Goal: Use online tool/utility: Use online tool/utility

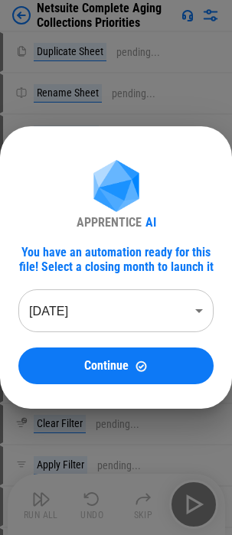
click at [145, 308] on body "Netsuite Complete Aging Collections Priorities Duplicate Sheet pending... Renam…" at bounding box center [116, 267] width 232 height 535
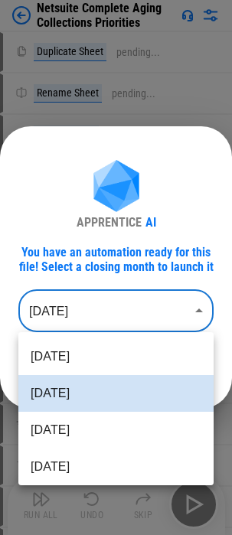
click at [77, 356] on li "[DATE]" at bounding box center [115, 356] width 195 height 37
type input "********"
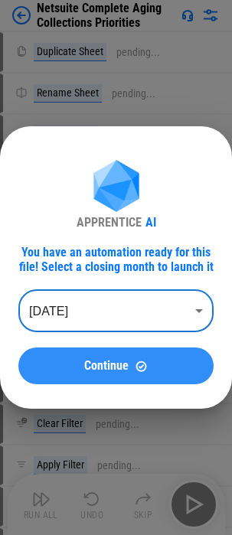
click at [116, 364] on span "Continue" at bounding box center [106, 366] width 44 height 12
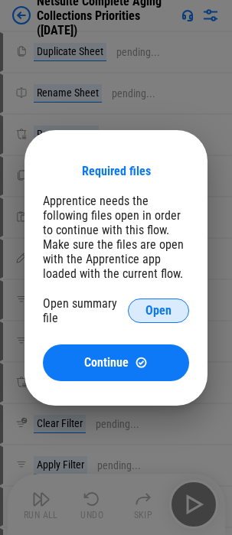
click at [158, 308] on span "Open" at bounding box center [158, 311] width 26 height 12
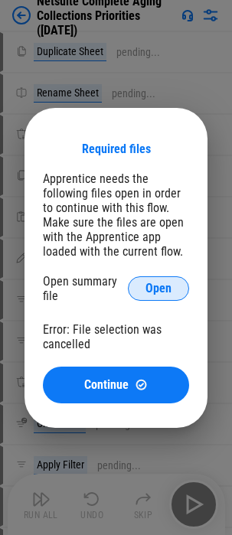
click at [149, 285] on span "Open" at bounding box center [158, 288] width 26 height 12
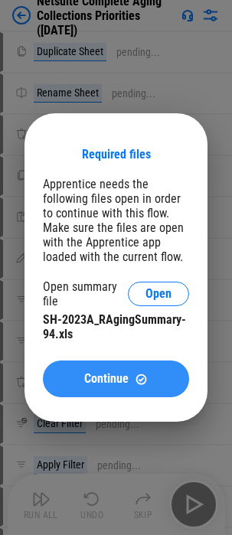
click at [122, 376] on span "Continue" at bounding box center [106, 379] width 44 height 12
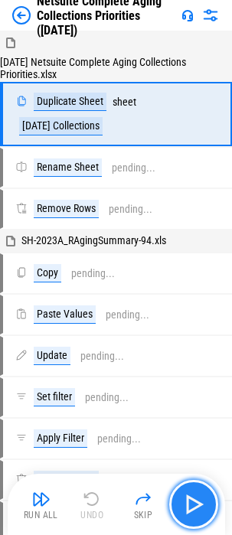
click at [191, 507] on img "button" at bounding box center [193, 504] width 24 height 24
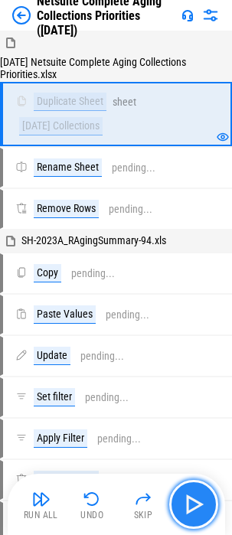
click at [191, 507] on img "button" at bounding box center [193, 504] width 24 height 24
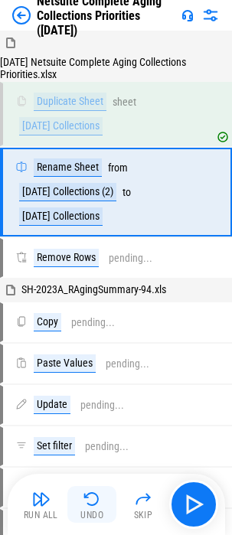
click at [86, 502] on img "button" at bounding box center [92, 499] width 18 height 18
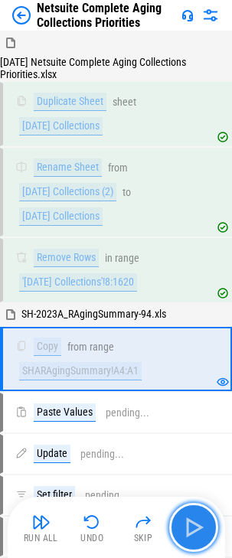
click at [191, 530] on img "button" at bounding box center [193, 527] width 24 height 24
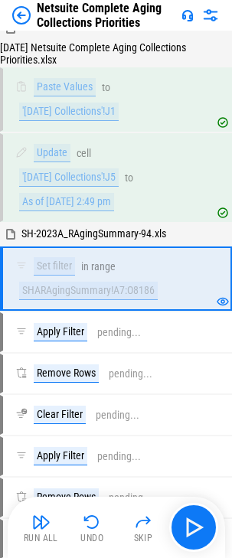
scroll to position [378, 0]
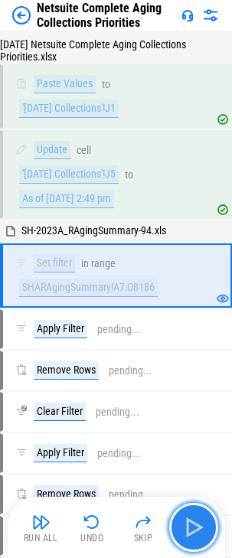
click at [197, 527] on img "button" at bounding box center [193, 527] width 24 height 24
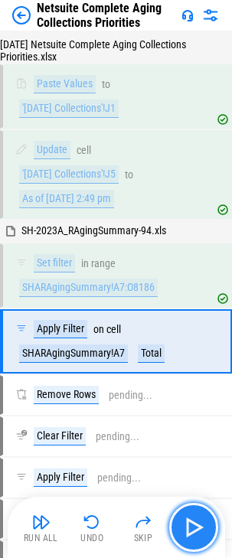
click at [197, 527] on img "button" at bounding box center [193, 527] width 24 height 24
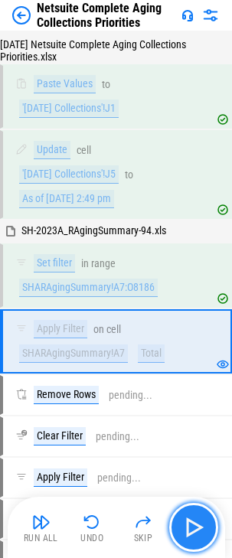
click at [193, 524] on img "button" at bounding box center [193, 527] width 24 height 24
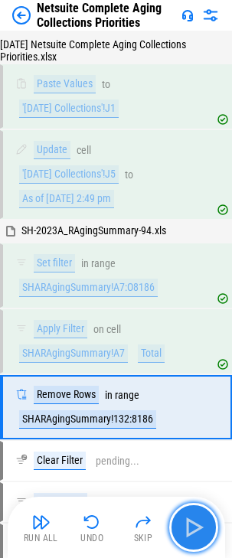
click at [193, 524] on img "button" at bounding box center [193, 527] width 24 height 24
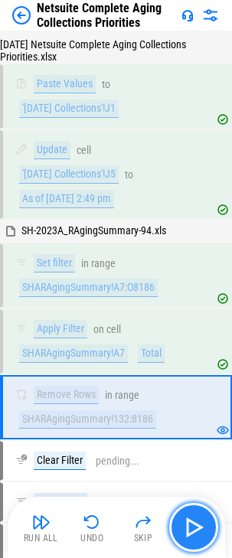
click at [193, 524] on img "button" at bounding box center [193, 527] width 24 height 24
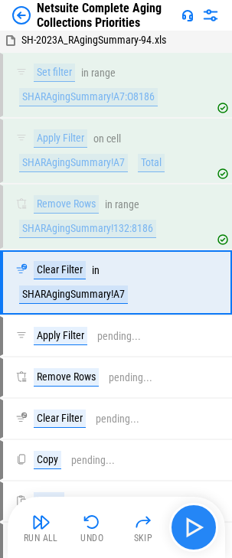
scroll to position [576, 0]
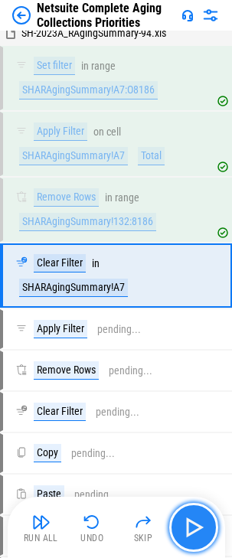
click at [193, 524] on img "button" at bounding box center [193, 527] width 24 height 24
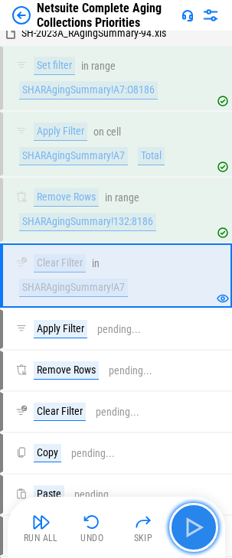
click at [193, 524] on img "button" at bounding box center [193, 527] width 24 height 24
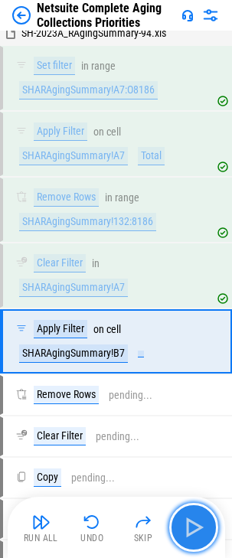
click at [193, 524] on img "button" at bounding box center [193, 527] width 24 height 24
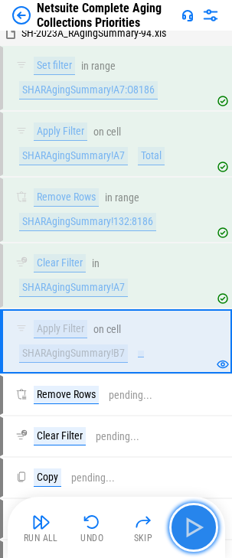
click at [193, 524] on img "button" at bounding box center [193, 527] width 24 height 24
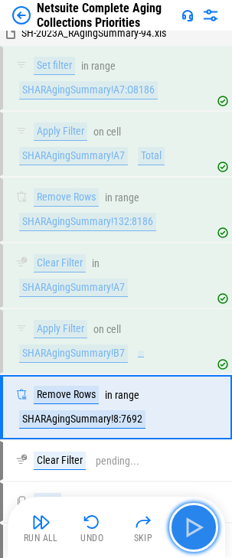
click at [193, 524] on img "button" at bounding box center [193, 527] width 24 height 24
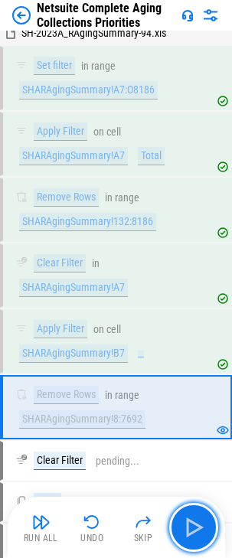
click at [193, 532] on img "button" at bounding box center [193, 527] width 24 height 24
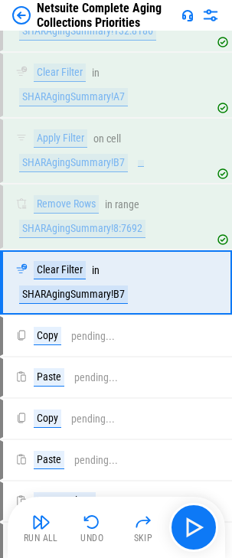
scroll to position [773, 0]
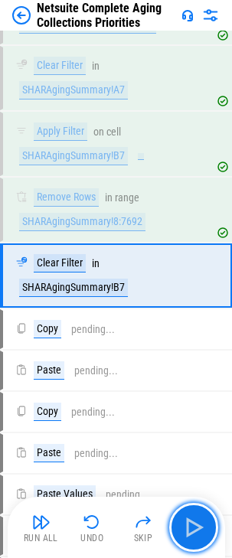
click at [192, 532] on img "button" at bounding box center [193, 527] width 24 height 24
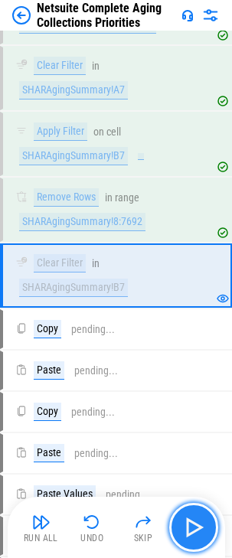
click at [195, 523] on img "button" at bounding box center [193, 527] width 24 height 24
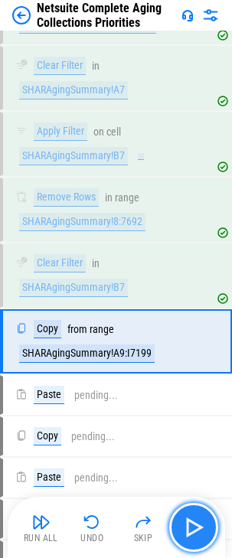
click at [195, 523] on img "button" at bounding box center [193, 527] width 24 height 24
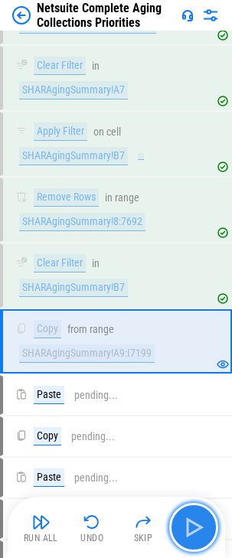
click at [195, 523] on img "button" at bounding box center [193, 527] width 24 height 24
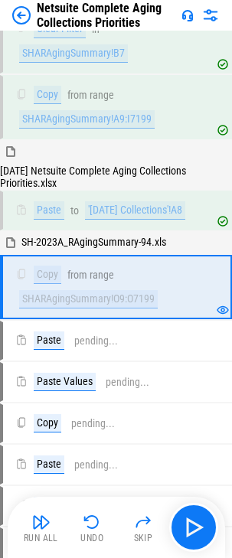
scroll to position [1045, 0]
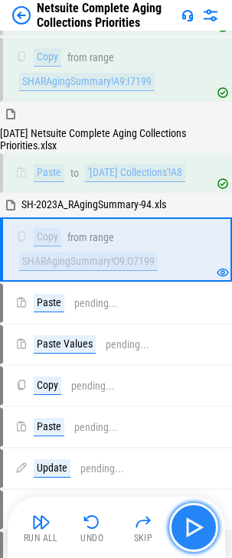
click at [197, 523] on img "button" at bounding box center [193, 527] width 24 height 24
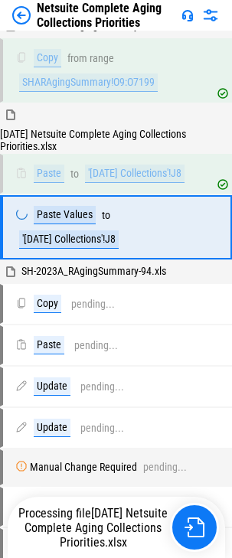
scroll to position [1228, 0]
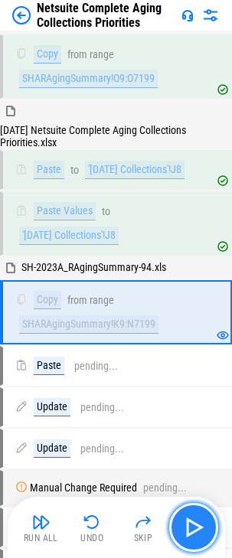
click at [182, 521] on img "button" at bounding box center [193, 527] width 24 height 24
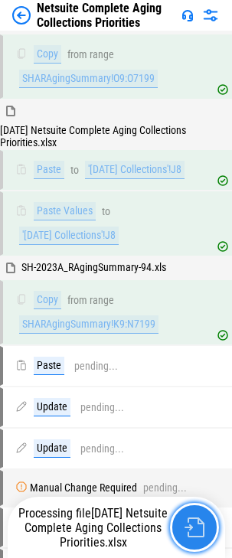
click at [191, 528] on img "button" at bounding box center [194, 527] width 20 height 20
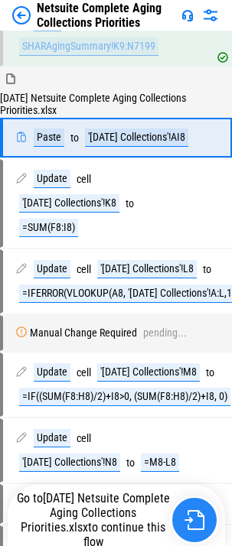
scroll to position [1439, 0]
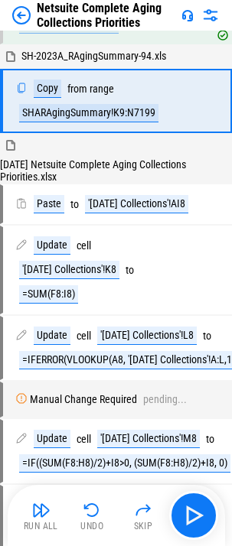
click at [93, 514] on img "button" at bounding box center [92, 510] width 18 height 18
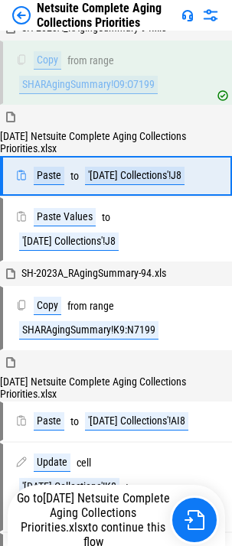
scroll to position [1167, 0]
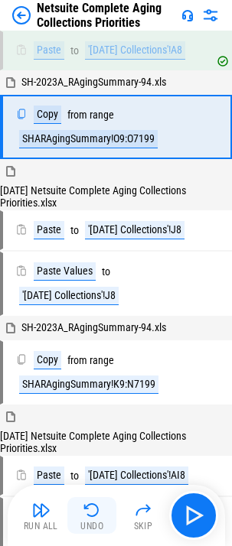
click at [90, 517] on img "button" at bounding box center [92, 510] width 18 height 18
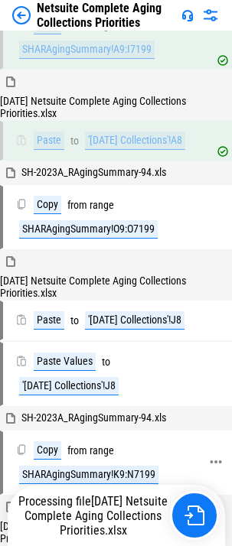
scroll to position [938, 0]
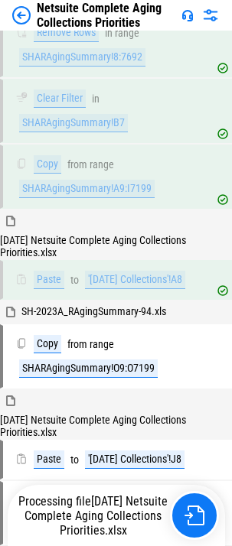
click at [110, 519] on span "[DATE] Netsuite Complete Aging Collections Priorities.xlsx" at bounding box center [95, 516] width 143 height 44
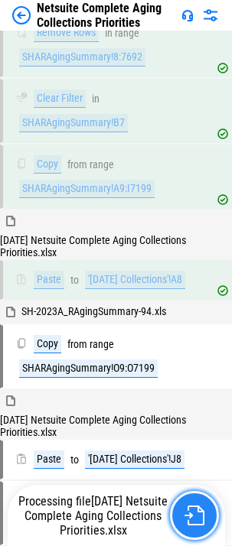
click at [197, 512] on img "button" at bounding box center [194, 516] width 20 height 20
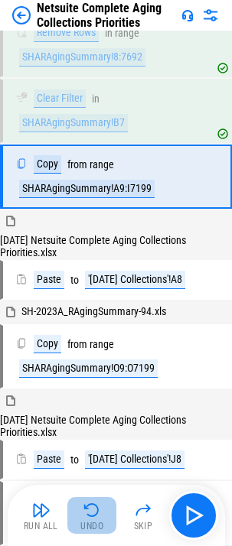
click at [90, 517] on img "button" at bounding box center [92, 510] width 18 height 18
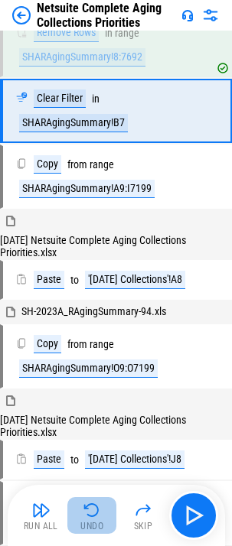
click at [90, 517] on img "button" at bounding box center [92, 510] width 18 height 18
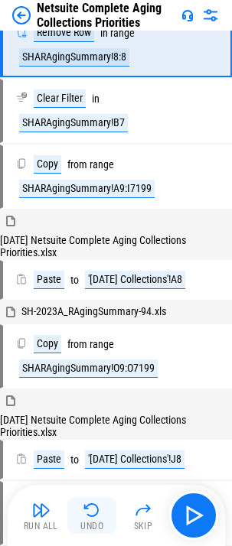
click at [90, 517] on img "button" at bounding box center [92, 510] width 18 height 18
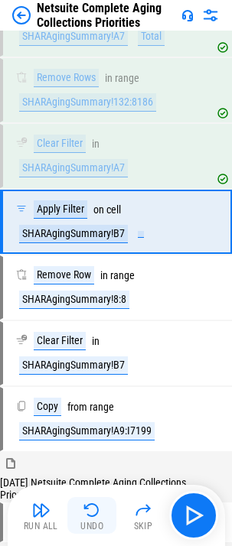
scroll to position [647, 0]
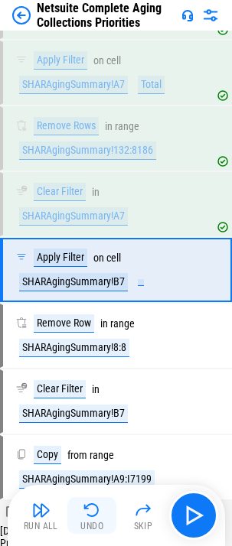
click at [90, 517] on img "button" at bounding box center [92, 510] width 18 height 18
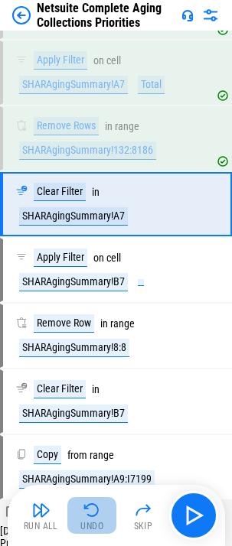
click at [90, 517] on img "button" at bounding box center [92, 510] width 18 height 18
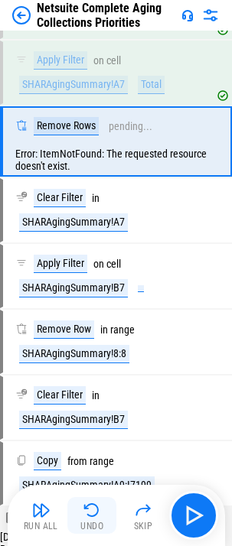
click at [90, 517] on img "button" at bounding box center [92, 510] width 18 height 18
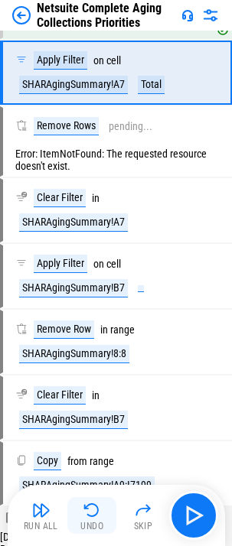
click at [90, 517] on img "button" at bounding box center [92, 510] width 18 height 18
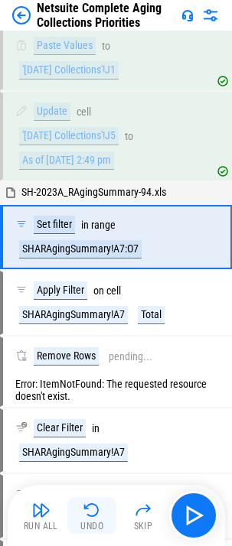
scroll to position [383, 0]
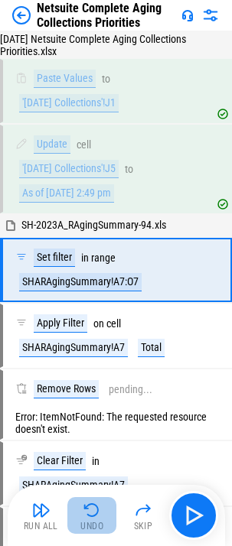
click at [90, 517] on img "button" at bounding box center [92, 510] width 18 height 18
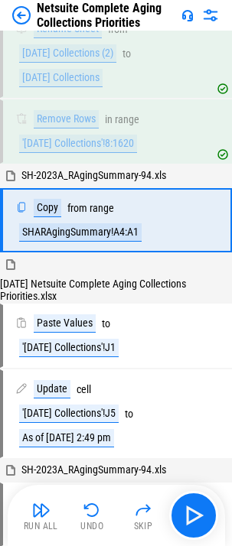
scroll to position [87, 0]
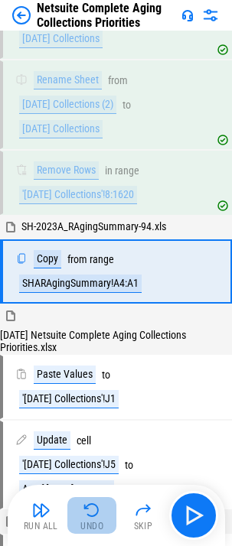
click at [91, 524] on div "Undo" at bounding box center [91, 526] width 23 height 9
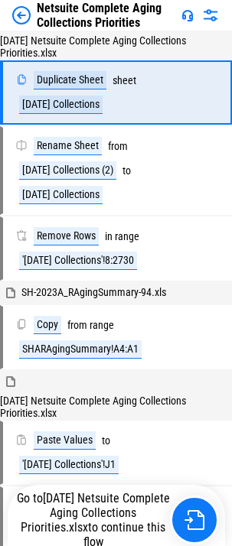
scroll to position [0, 0]
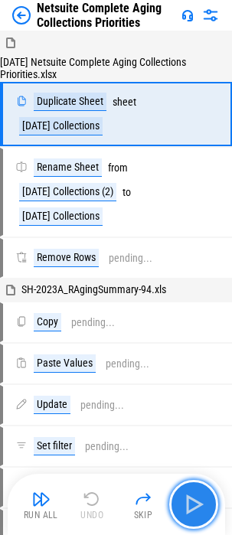
click at [191, 505] on img "button" at bounding box center [193, 504] width 24 height 24
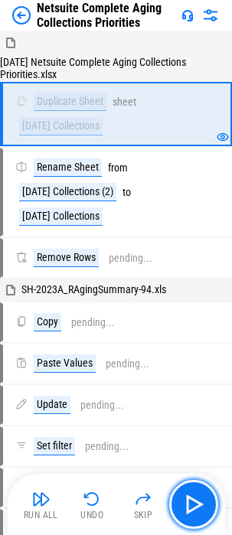
click at [189, 497] on img "button" at bounding box center [193, 504] width 24 height 24
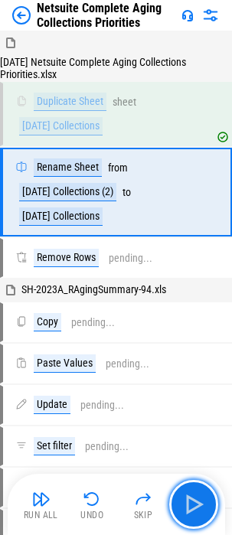
click at [196, 501] on img "button" at bounding box center [193, 504] width 24 height 24
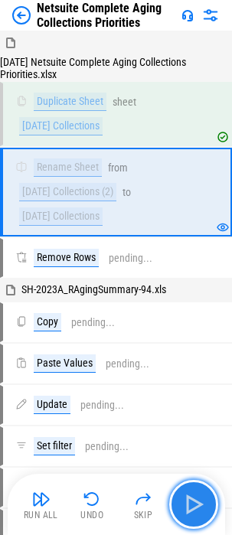
click at [190, 500] on img "button" at bounding box center [193, 504] width 24 height 24
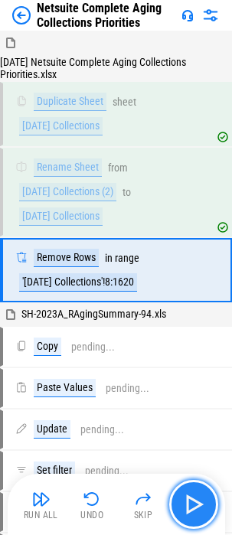
click at [190, 500] on img "button" at bounding box center [193, 504] width 24 height 24
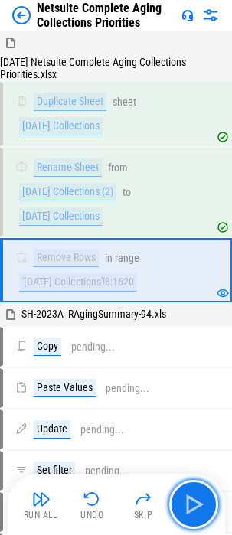
click at [192, 501] on img "button" at bounding box center [193, 504] width 24 height 24
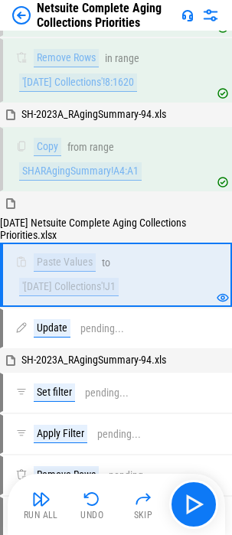
scroll to position [210, 0]
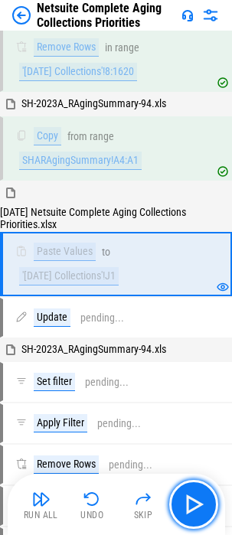
click at [199, 504] on img "button" at bounding box center [193, 504] width 24 height 24
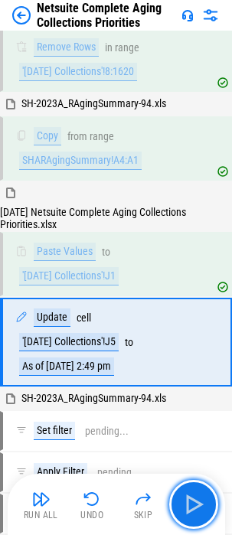
click at [199, 504] on img "button" at bounding box center [193, 504] width 24 height 24
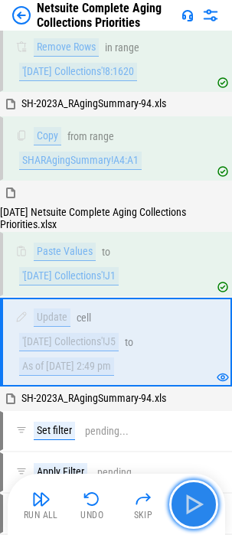
click at [196, 504] on img "button" at bounding box center [193, 504] width 24 height 24
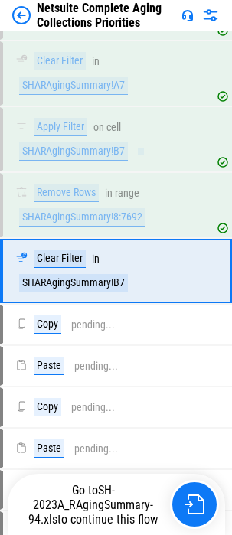
scroll to position [785, 0]
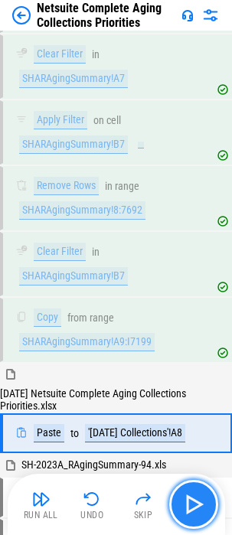
click at [191, 500] on img "button" at bounding box center [193, 504] width 24 height 24
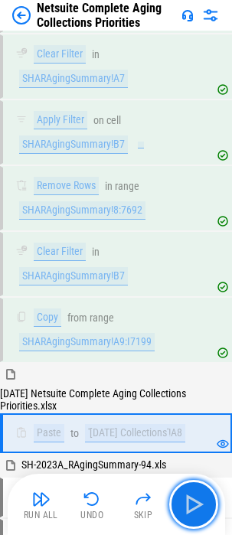
click at [201, 500] on img "button" at bounding box center [193, 504] width 24 height 24
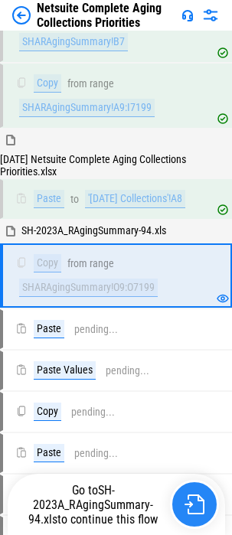
scroll to position [1056, 0]
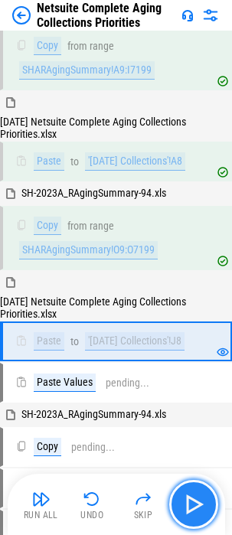
click at [188, 494] on img "button" at bounding box center [193, 504] width 24 height 24
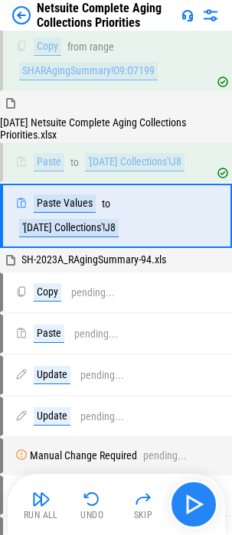
scroll to position [1239, 0]
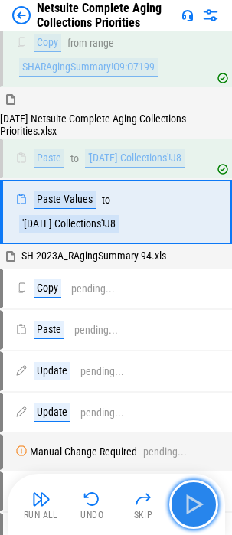
click at [193, 499] on img "button" at bounding box center [193, 504] width 24 height 24
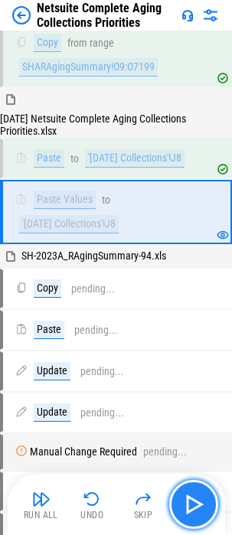
click at [193, 504] on img "button" at bounding box center [193, 504] width 24 height 24
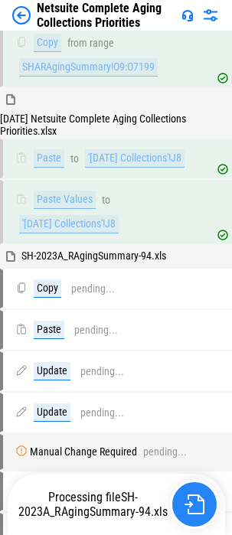
click at [193, 505] on img "button" at bounding box center [194, 504] width 20 height 20
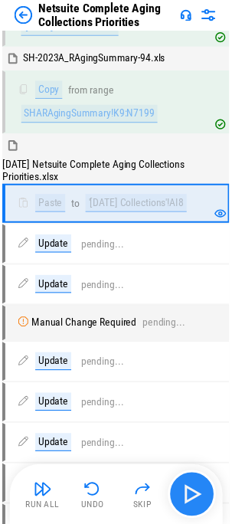
scroll to position [1445, 0]
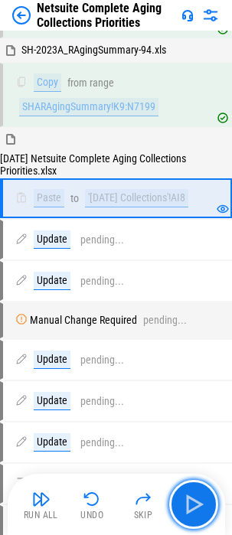
click at [192, 505] on img "button" at bounding box center [193, 504] width 24 height 24
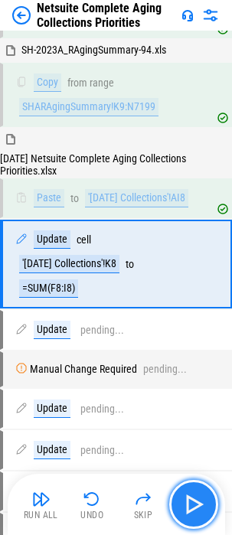
click at [191, 509] on img "button" at bounding box center [193, 504] width 24 height 24
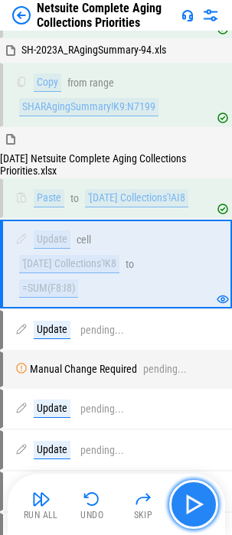
click at [189, 511] on img "button" at bounding box center [193, 504] width 24 height 24
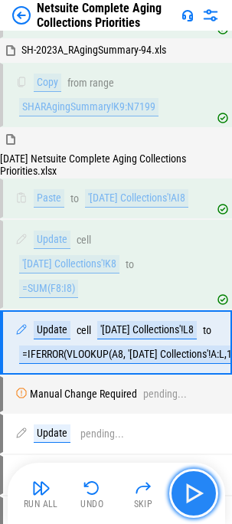
click at [189, 501] on img "button" at bounding box center [193, 493] width 24 height 24
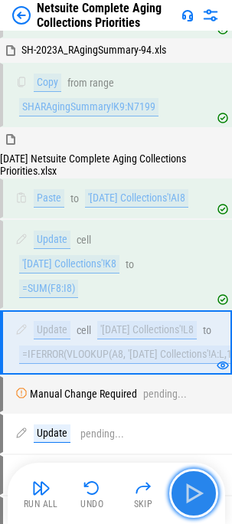
click at [189, 501] on img "button" at bounding box center [193, 493] width 24 height 24
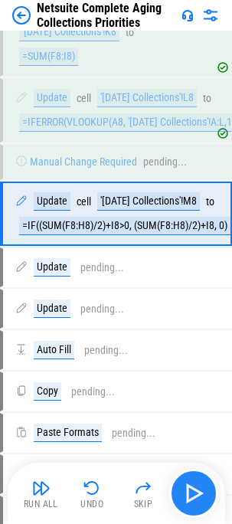
scroll to position [1711, 0]
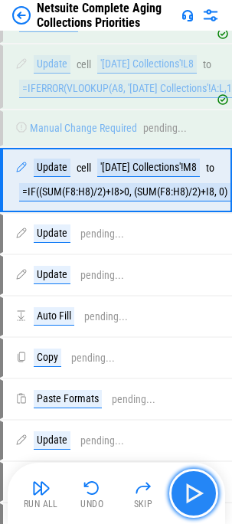
click at [189, 501] on img "button" at bounding box center [193, 493] width 24 height 24
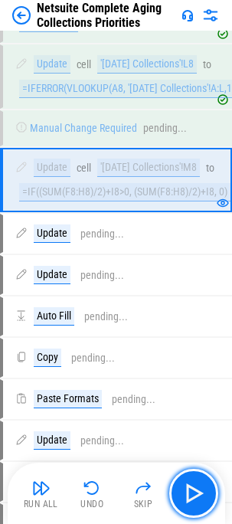
click at [191, 494] on img "button" at bounding box center [193, 493] width 24 height 24
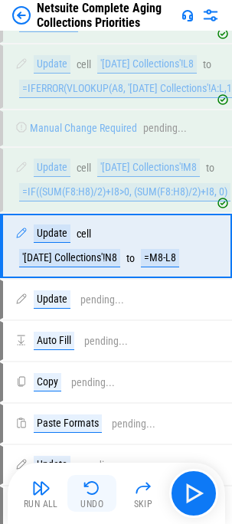
click at [83, 495] on img "button" at bounding box center [92, 487] width 18 height 18
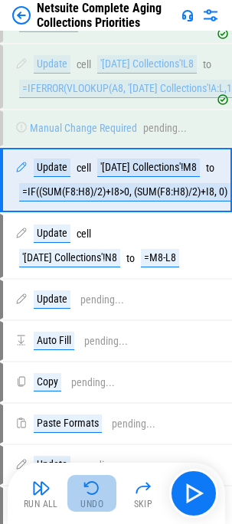
click at [89, 494] on img "button" at bounding box center [92, 487] width 18 height 18
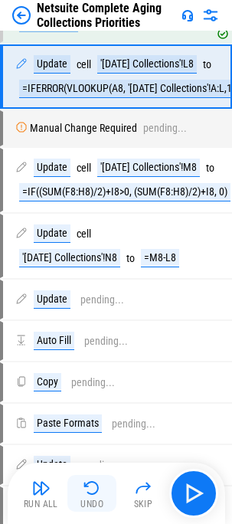
click at [89, 494] on img "button" at bounding box center [92, 487] width 18 height 18
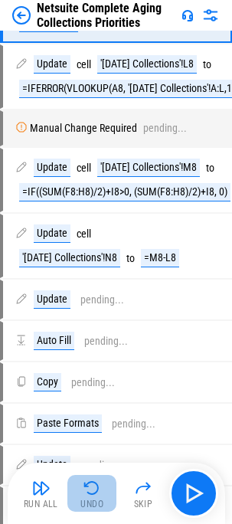
click at [89, 494] on img "button" at bounding box center [92, 487] width 18 height 18
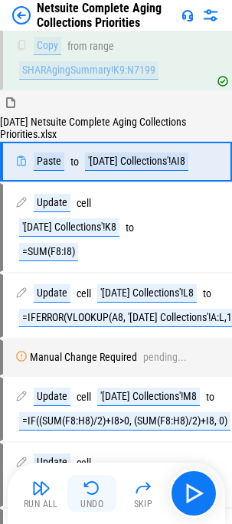
scroll to position [1450, 0]
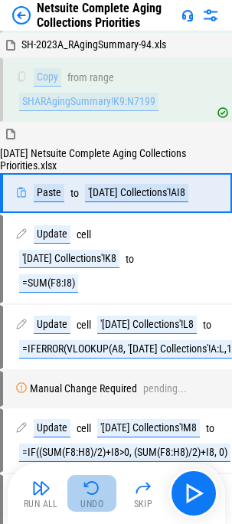
click at [89, 494] on img "button" at bounding box center [92, 487] width 18 height 18
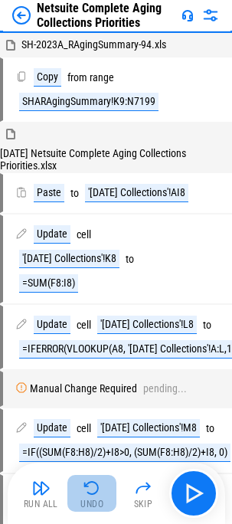
click at [91, 493] on img "button" at bounding box center [92, 487] width 18 height 18
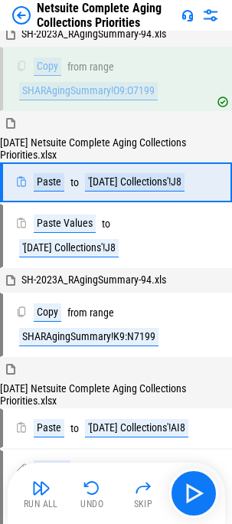
scroll to position [1179, 0]
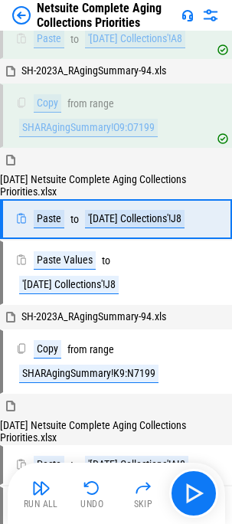
click at [90, 494] on img "button" at bounding box center [92, 487] width 18 height 18
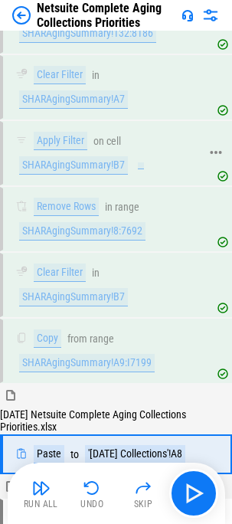
scroll to position [743, 0]
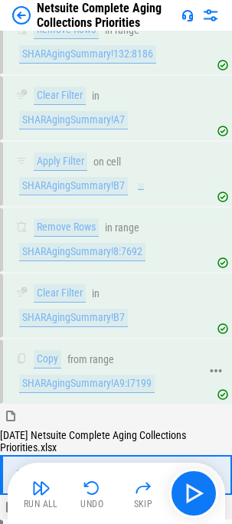
click at [100, 373] on div "Copy from range SHARAgingSummary!A9:I7199" at bounding box center [107, 371] width 184 height 43
click at [85, 493] on img "button" at bounding box center [92, 487] width 18 height 18
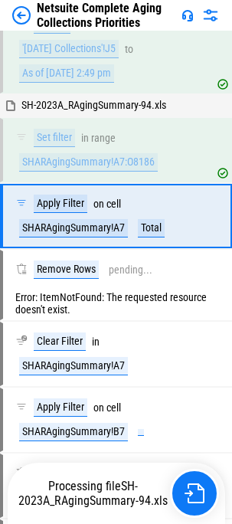
scroll to position [461, 0]
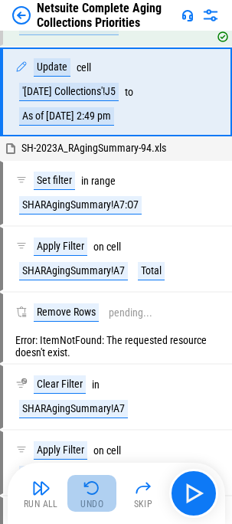
click at [93, 499] on div "Undo" at bounding box center [91, 503] width 23 height 9
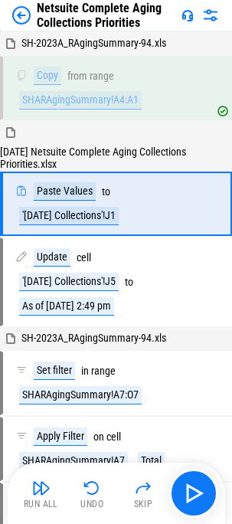
scroll to position [216, 0]
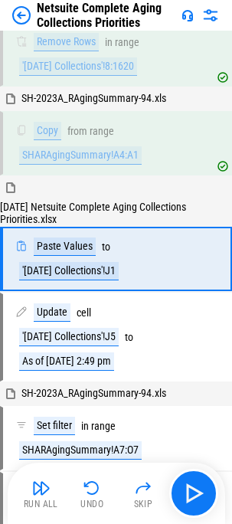
click at [91, 500] on div "Undo" at bounding box center [91, 503] width 23 height 9
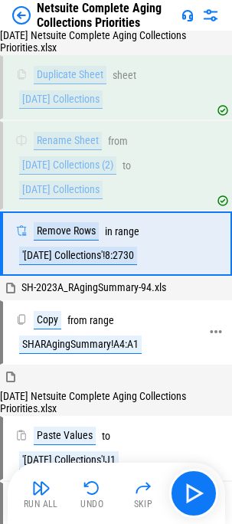
scroll to position [0, 0]
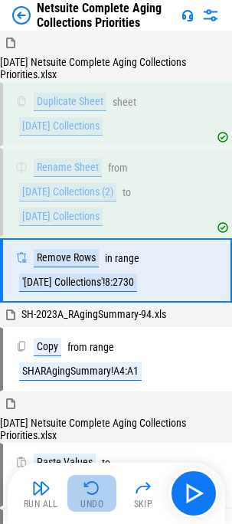
click at [90, 482] on img "button" at bounding box center [92, 487] width 18 height 18
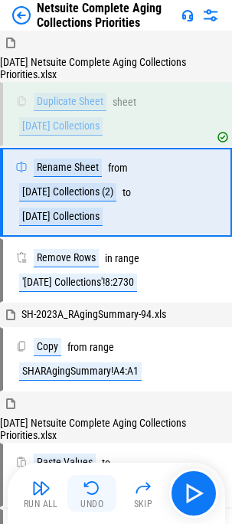
click at [90, 482] on img "button" at bounding box center [92, 487] width 18 height 18
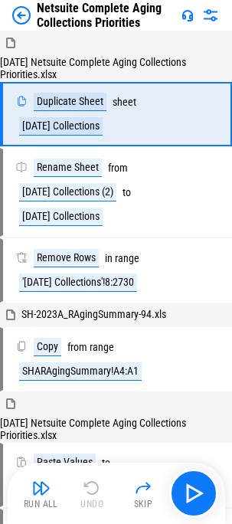
click at [88, 486] on div "Run All Undo Skip" at bounding box center [118, 492] width 202 height 49
